Goal: Information Seeking & Learning: Learn about a topic

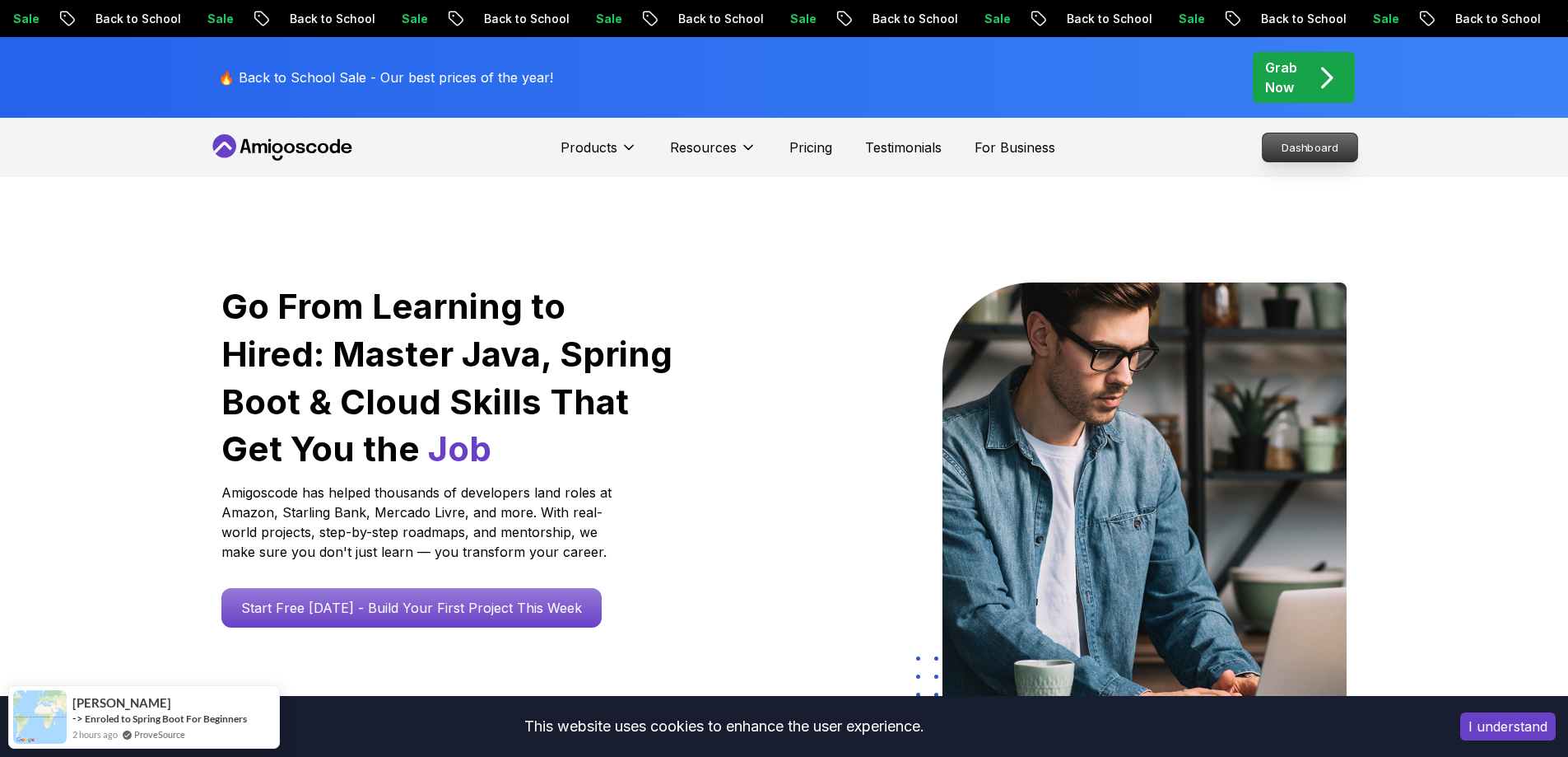
click at [1292, 152] on p "Dashboard" at bounding box center [1310, 147] width 95 height 28
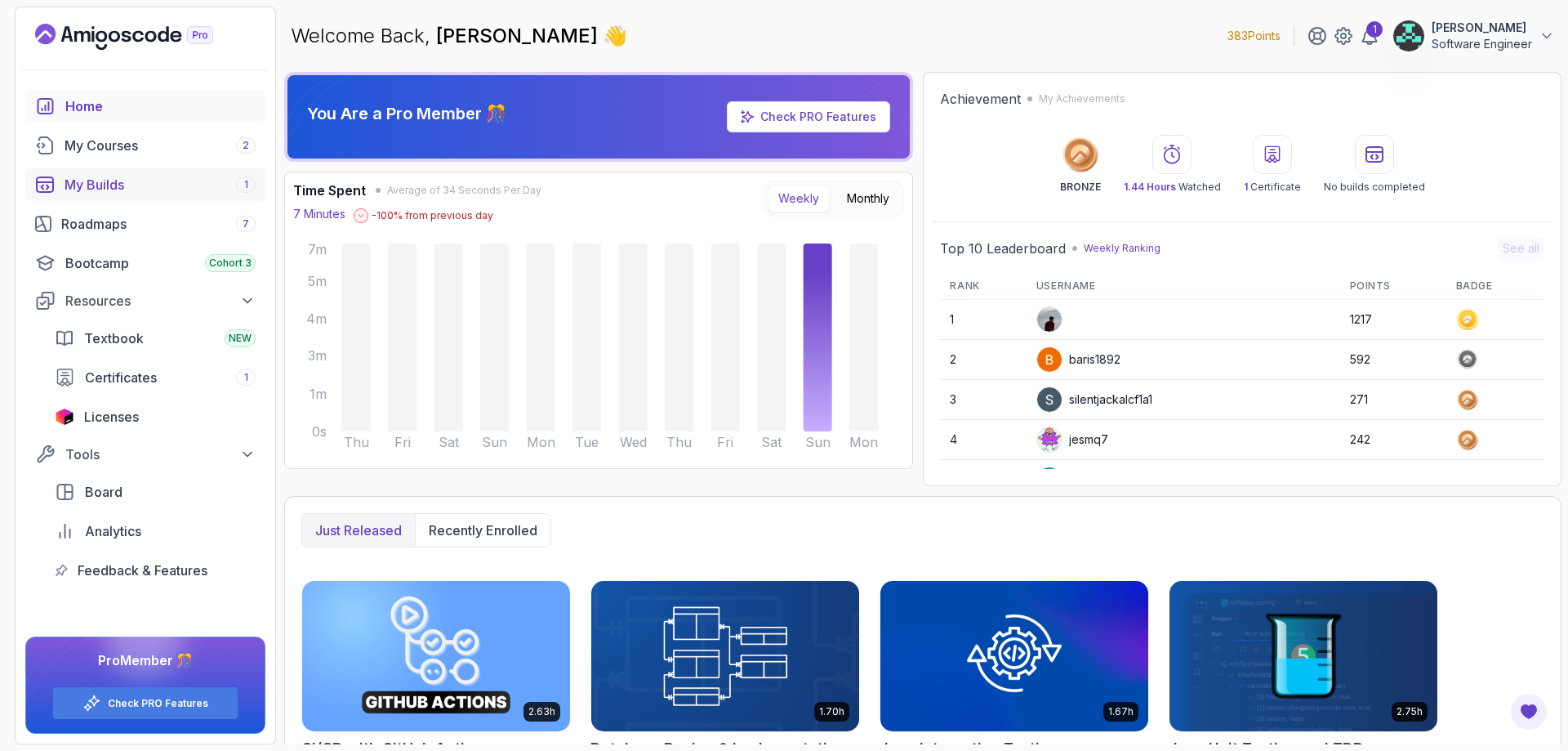
click at [163, 198] on link "My Builds 1" at bounding box center [145, 184] width 240 height 33
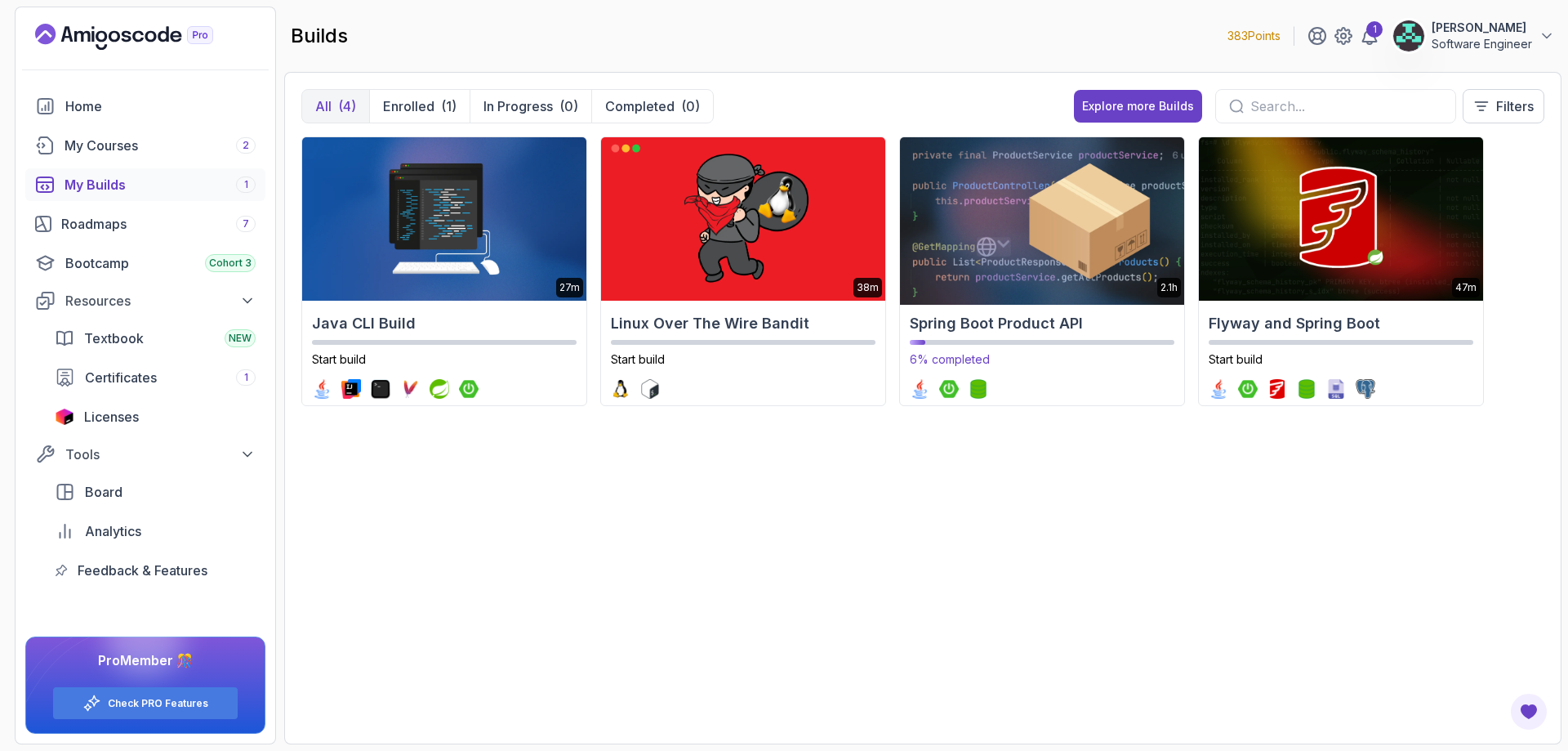
click at [984, 203] on img at bounding box center [1041, 219] width 298 height 172
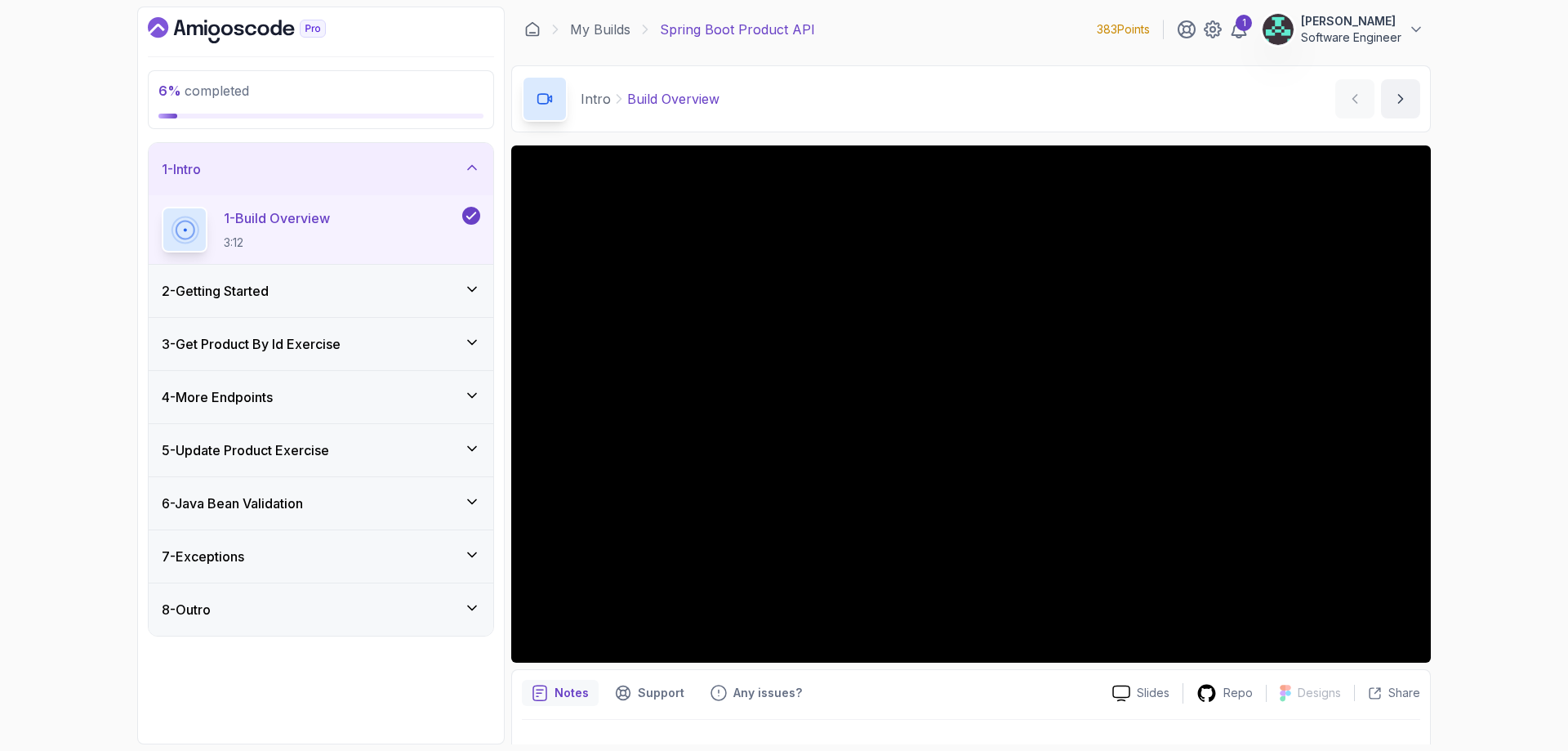
click at [437, 295] on div "2 - Getting Started" at bounding box center [321, 290] width 319 height 19
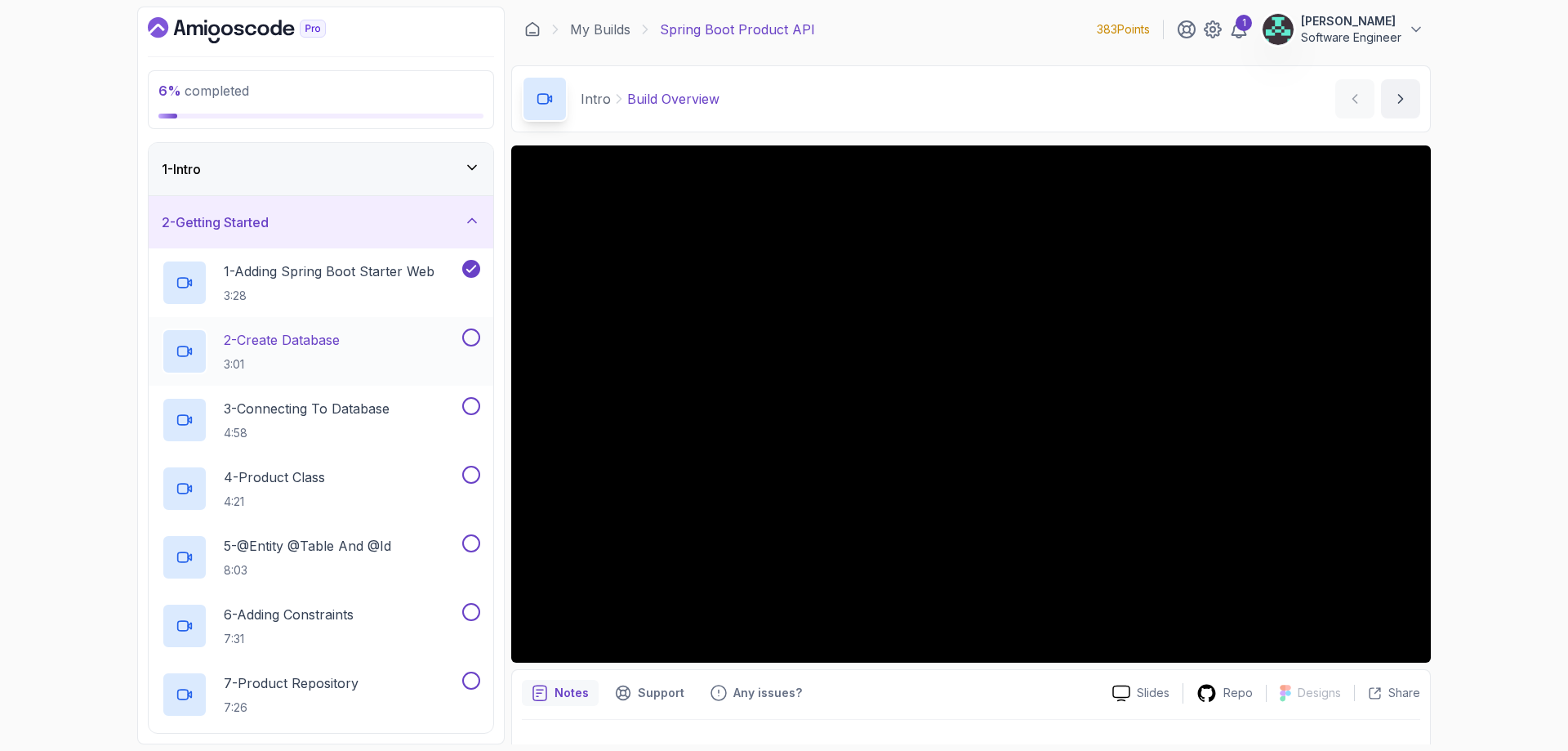
click at [314, 338] on p "2 - Create Database" at bounding box center [281, 340] width 116 height 19
